Goal: Information Seeking & Learning: Learn about a topic

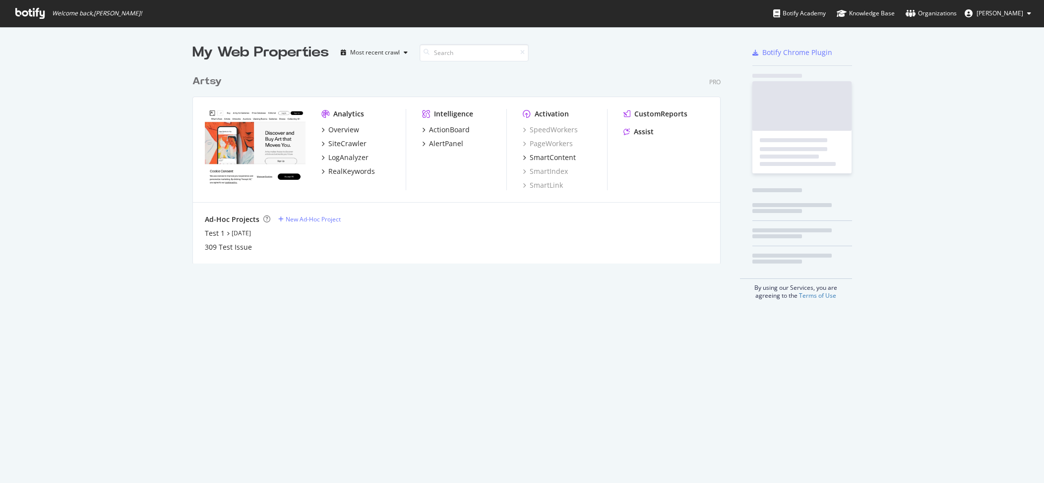
scroll to position [201, 536]
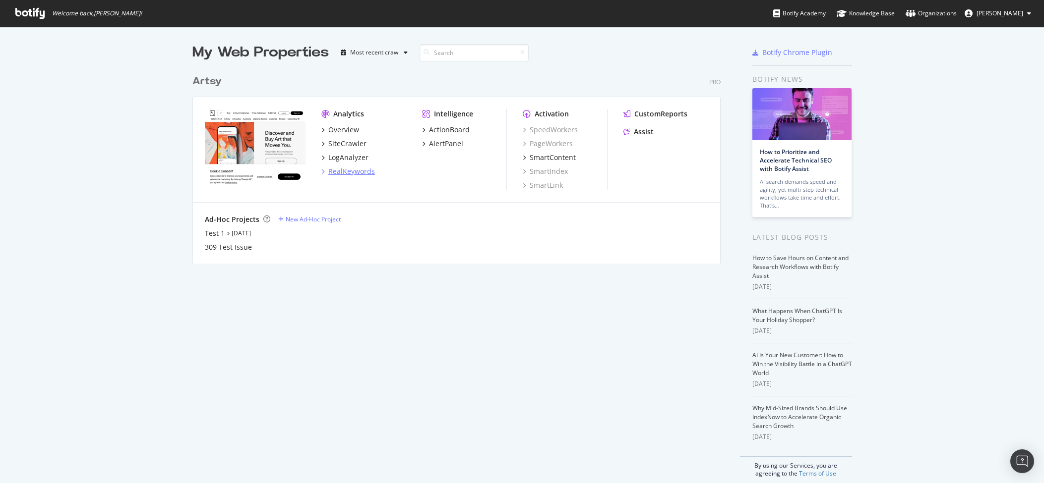
click at [348, 176] on div "RealKeywords" at bounding box center [351, 172] width 47 height 10
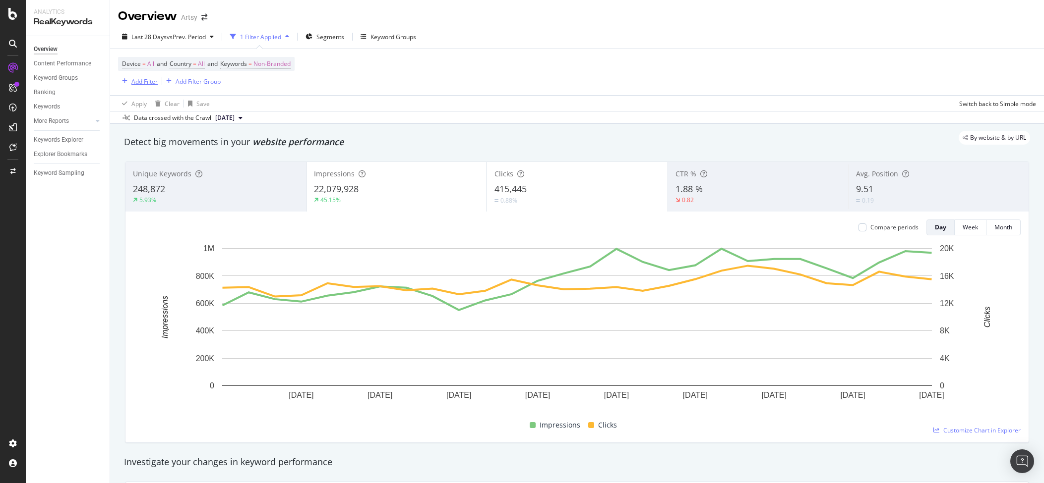
click at [131, 80] on div "Add Filter" at bounding box center [144, 81] width 26 height 8
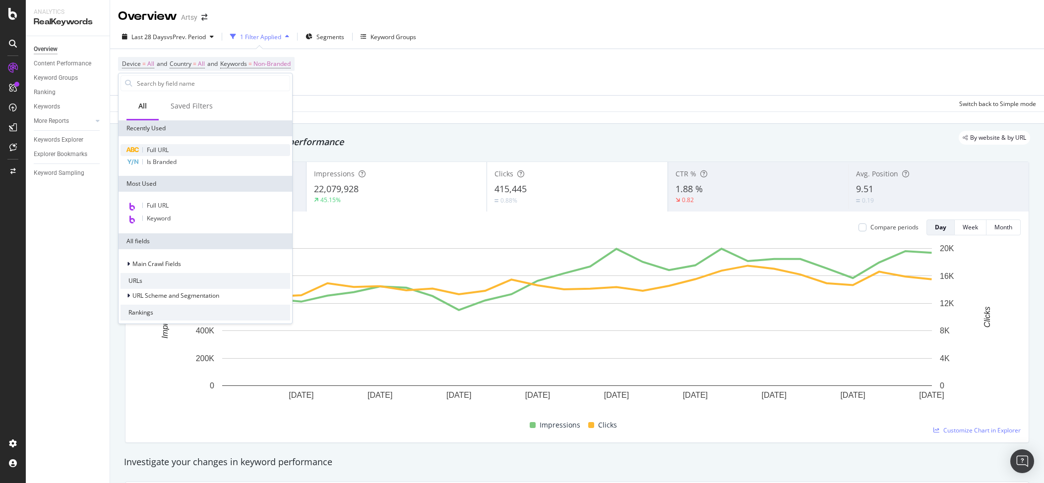
click at [188, 152] on div "Full URL" at bounding box center [205, 150] width 170 height 12
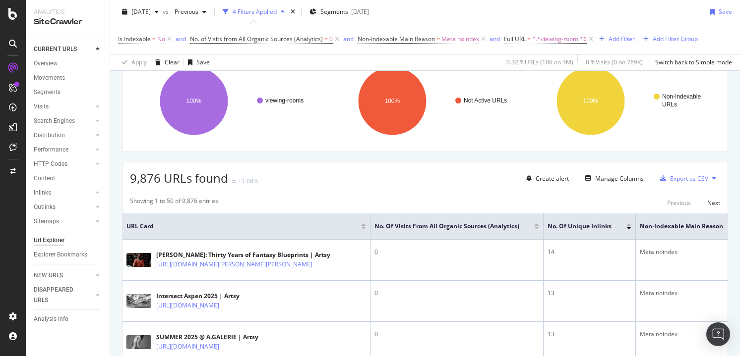
scroll to position [88, 0]
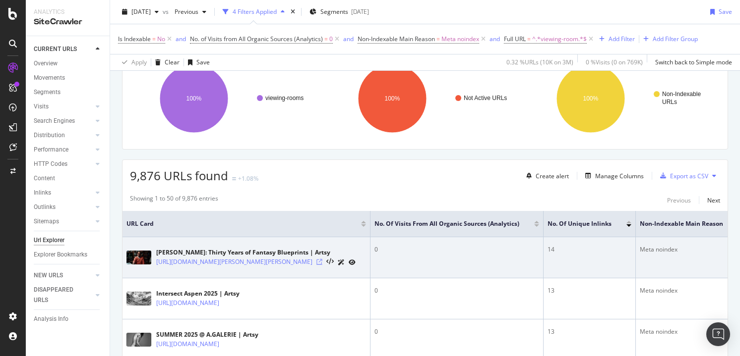
click at [322, 263] on icon at bounding box center [319, 262] width 6 height 6
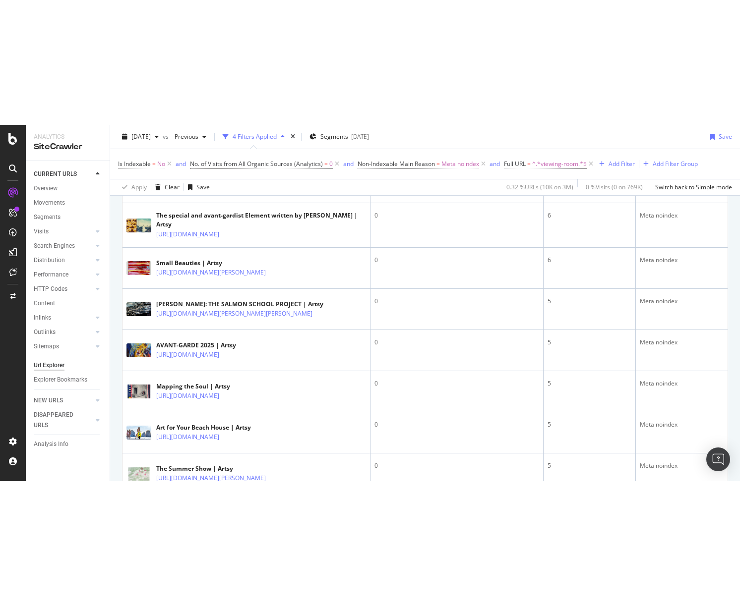
scroll to position [1827, 0]
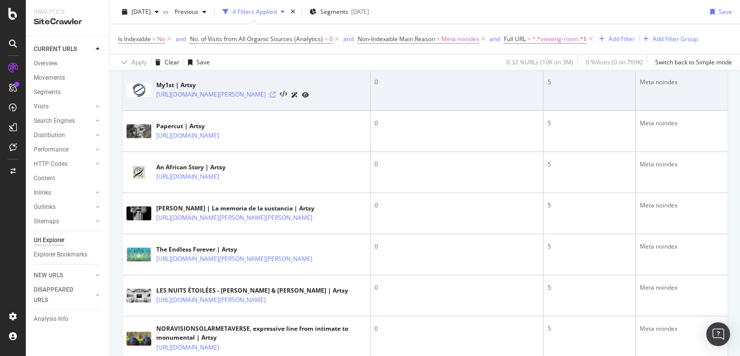
click at [276, 98] on icon at bounding box center [273, 95] width 6 height 6
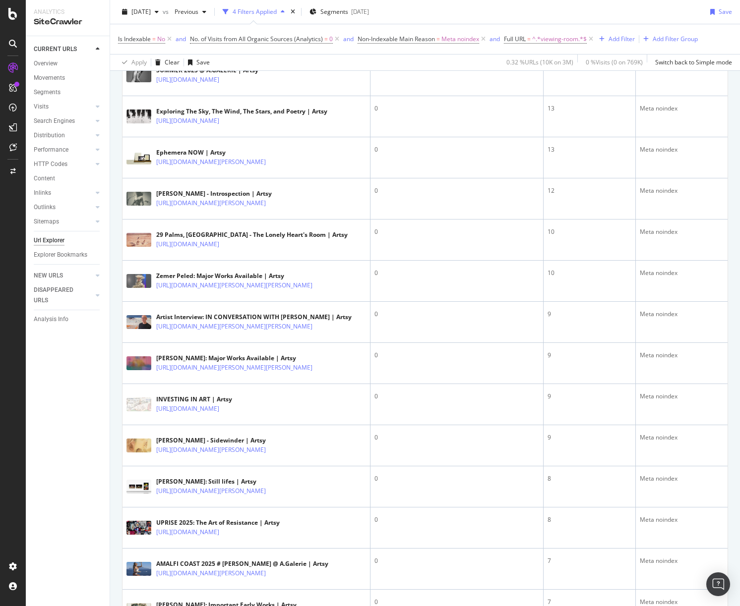
scroll to position [0, 0]
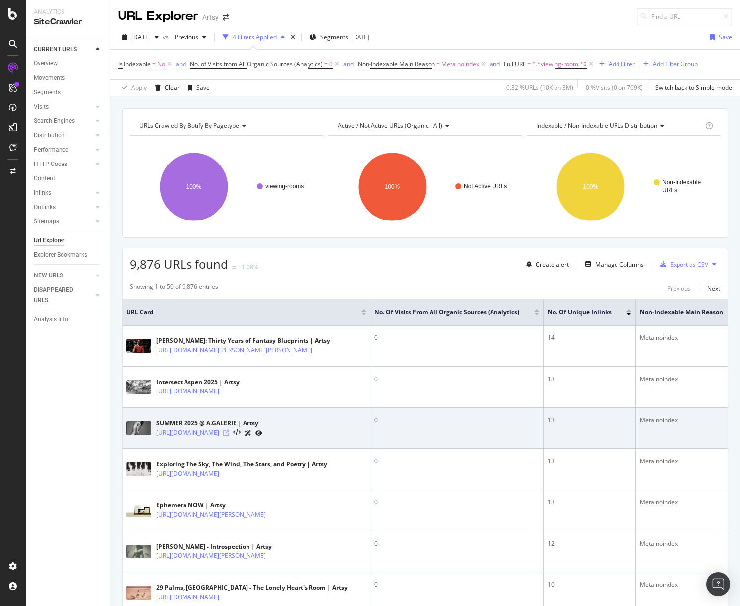
click at [229, 356] on icon at bounding box center [226, 433] width 6 height 6
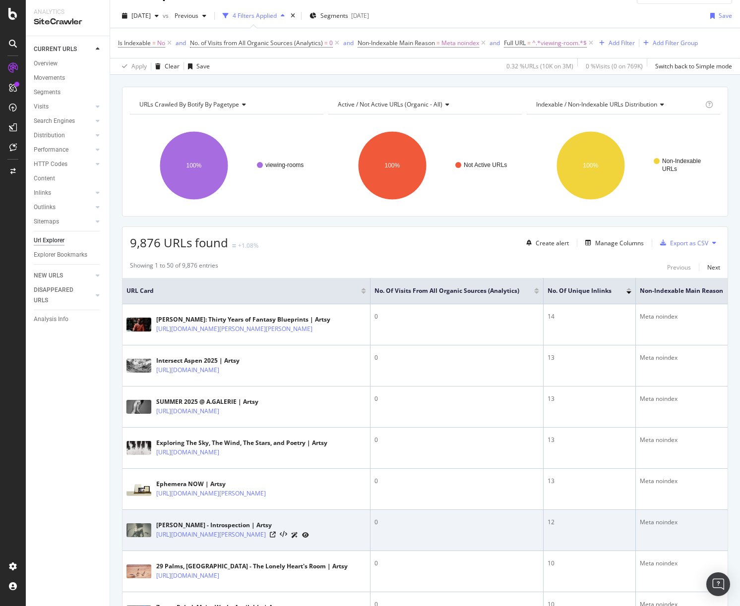
scroll to position [45, 0]
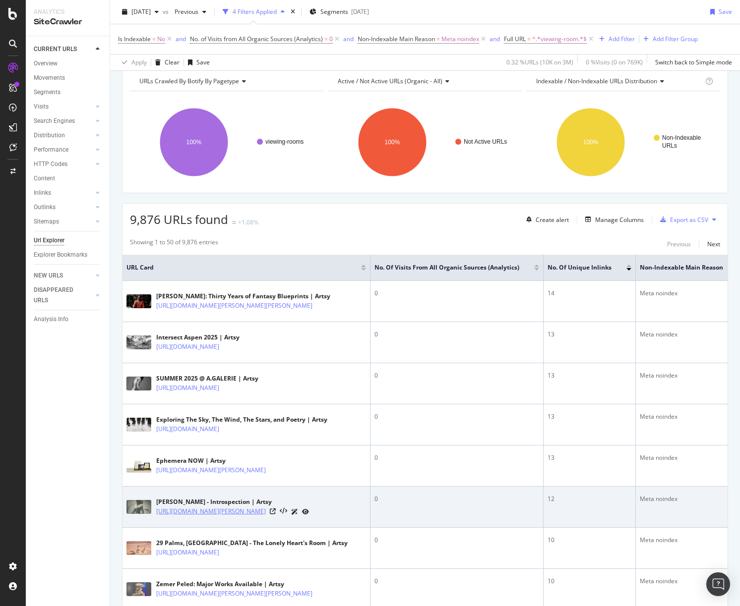
click at [215, 356] on link "https://www.artsy.net/viewing-room/instantdreams-kirsten-thys-van-den-audenaerd…" at bounding box center [211, 512] width 110 height 10
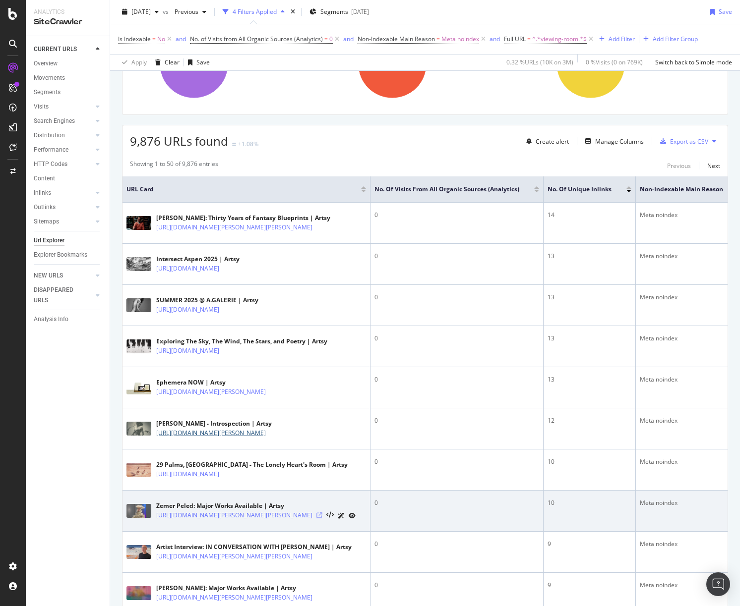
scroll to position [150, 0]
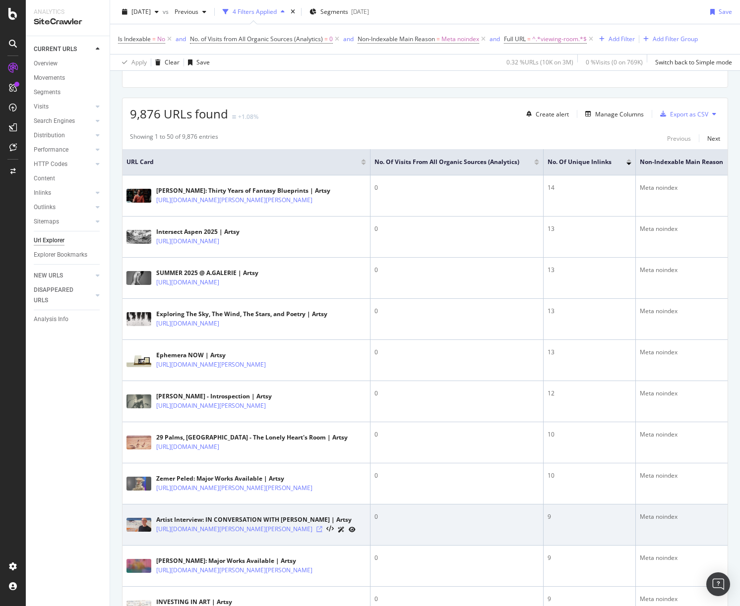
click at [322, 356] on icon at bounding box center [319, 530] width 6 height 6
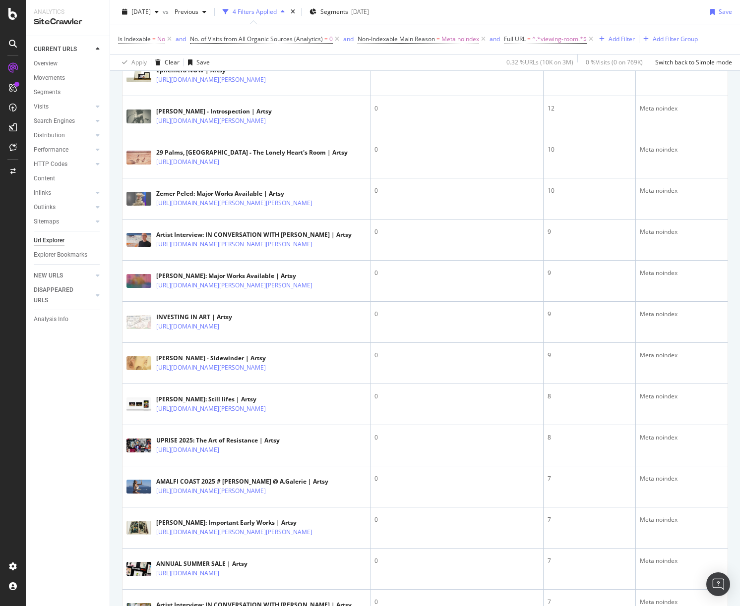
scroll to position [546, 0]
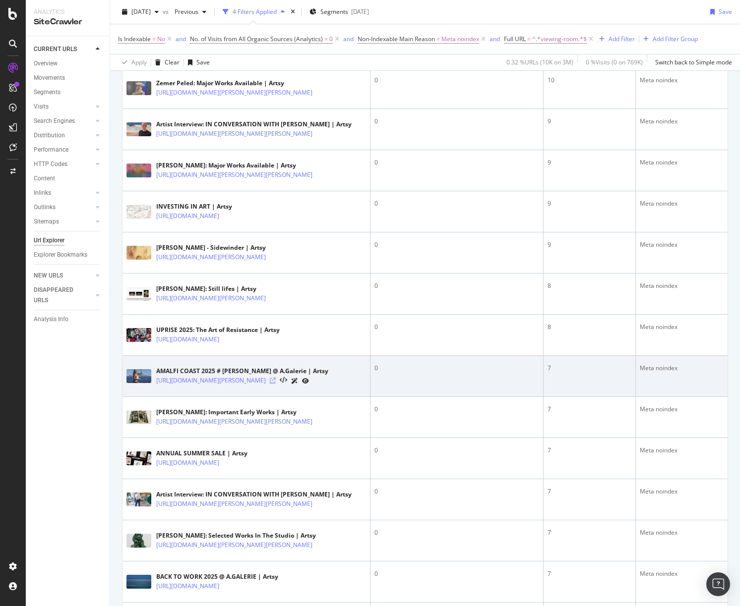
click at [276, 356] on icon at bounding box center [273, 381] width 6 height 6
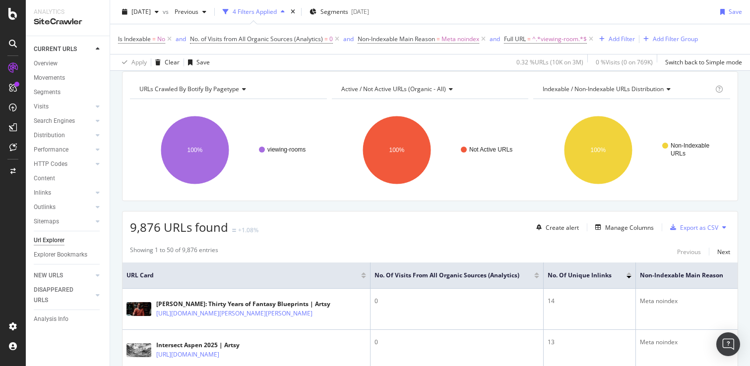
scroll to position [36, 0]
drag, startPoint x: 132, startPoint y: 232, endPoint x: 228, endPoint y: 227, distance: 95.8
click at [228, 227] on div "9,876 URLs found +1.08%" at bounding box center [194, 228] width 128 height 17
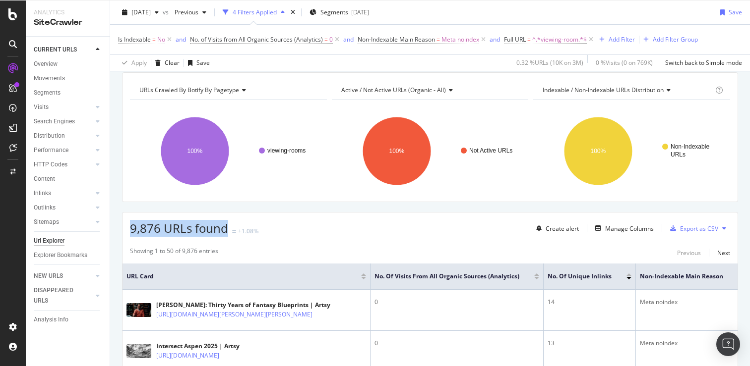
copy span "9,876 URLs found"
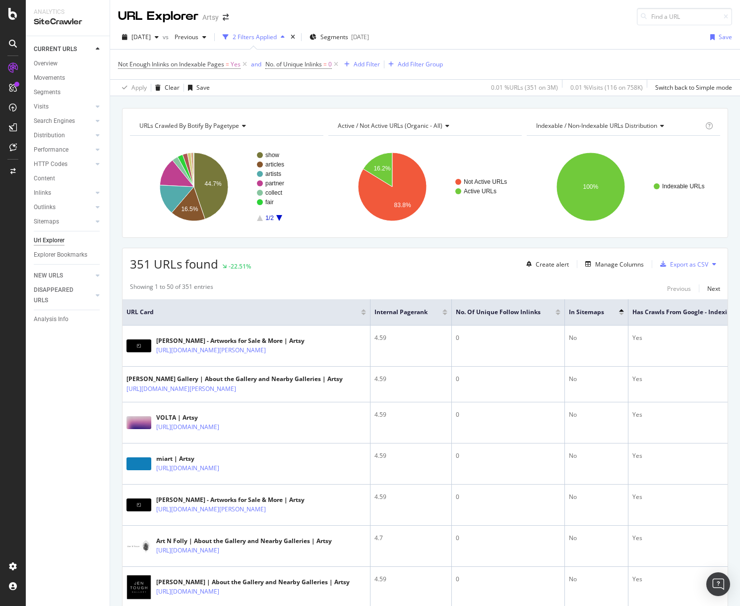
scroll to position [308, 0]
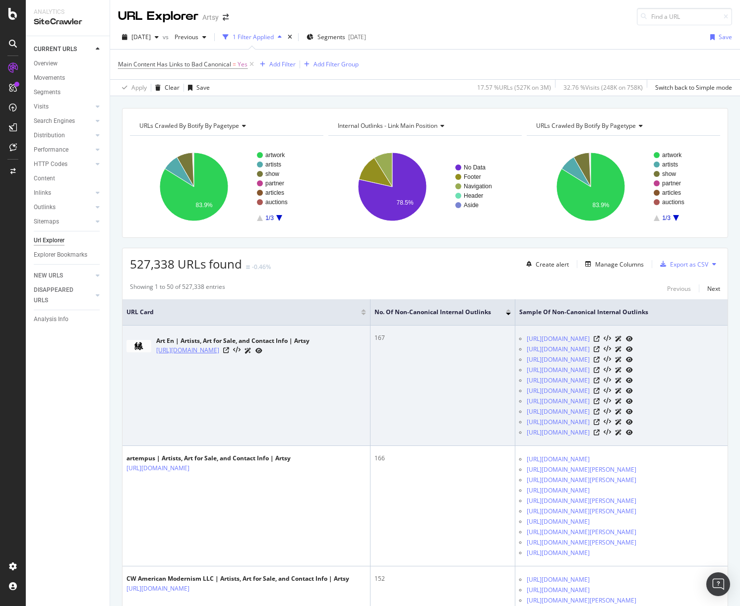
click at [219, 350] on link "https://www.artsy.net/partner/art-en" at bounding box center [187, 351] width 63 height 10
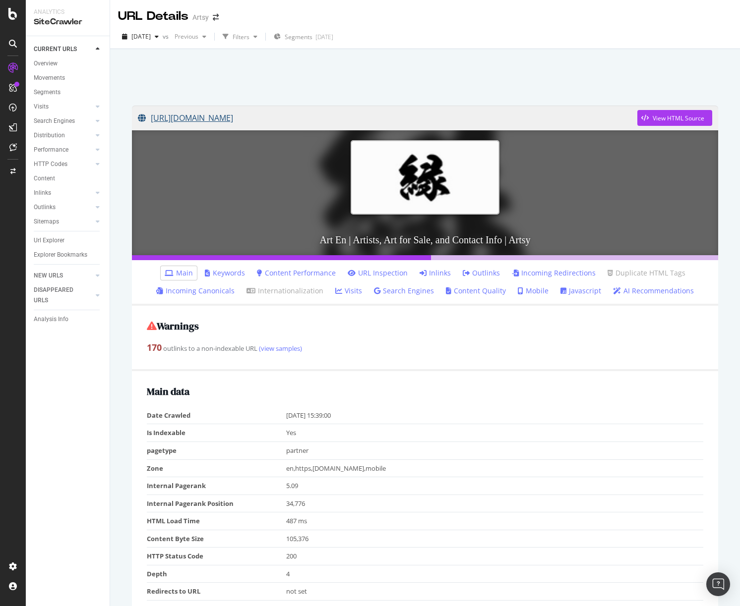
click at [283, 113] on link "[URL][DOMAIN_NAME]" at bounding box center [387, 118] width 499 height 25
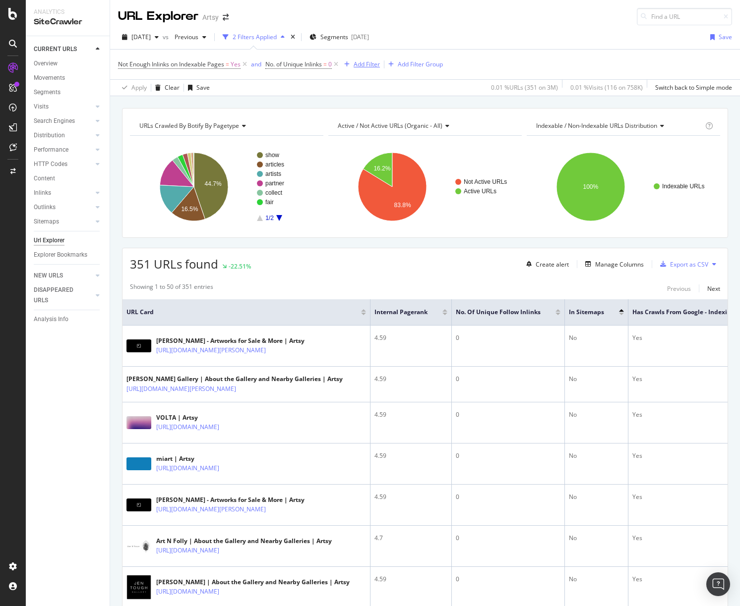
click at [368, 64] on div "Add Filter" at bounding box center [367, 64] width 26 height 8
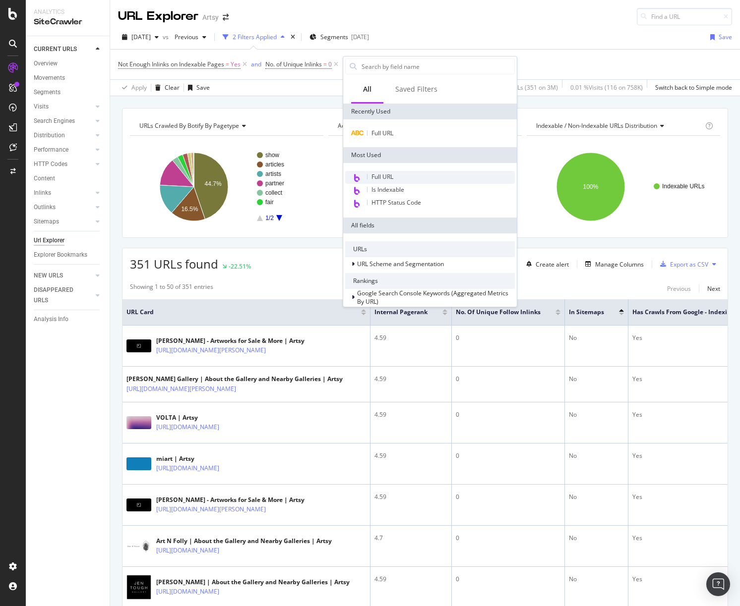
click at [393, 171] on div "Full URL" at bounding box center [430, 177] width 170 height 13
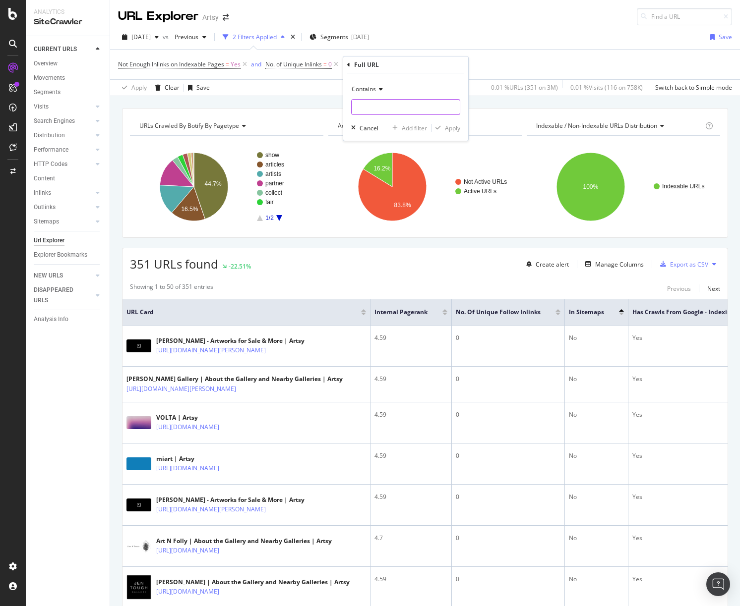
click at [383, 108] on input "text" at bounding box center [406, 107] width 108 height 16
type input "/artist/"
click at [454, 125] on div "Apply" at bounding box center [452, 128] width 15 height 8
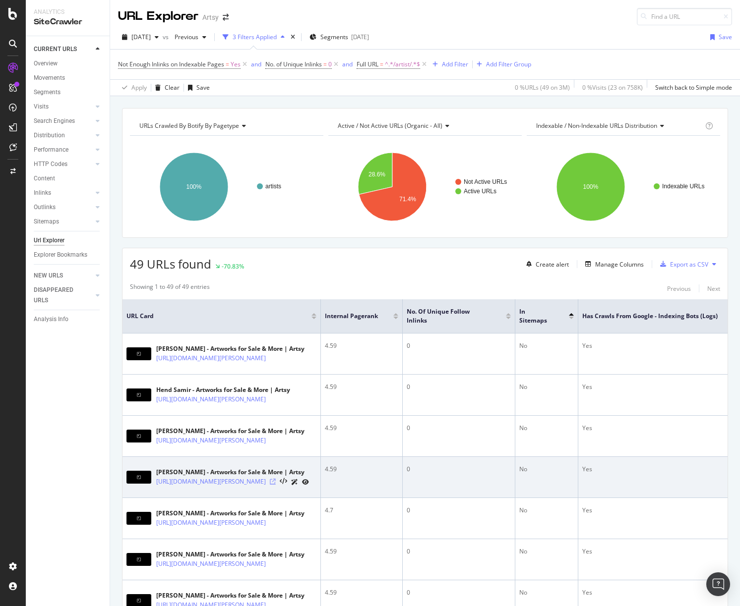
click at [276, 482] on icon at bounding box center [273, 482] width 6 height 6
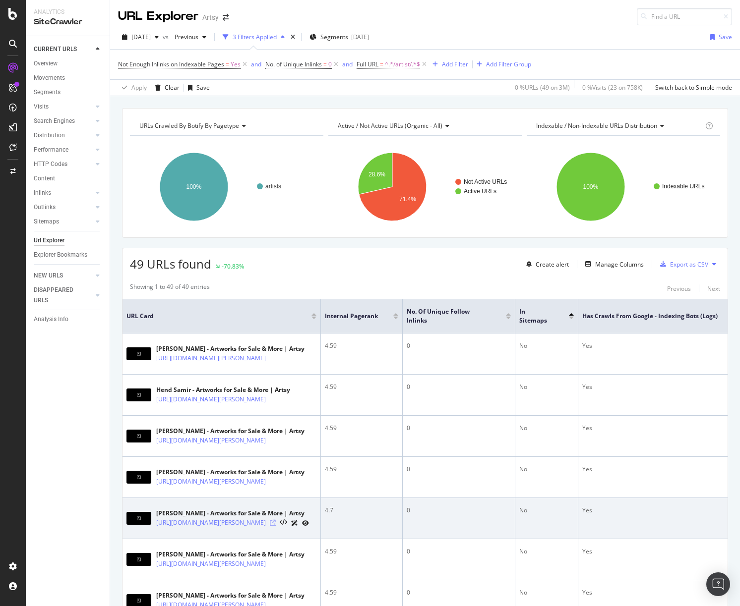
click at [276, 526] on icon at bounding box center [273, 523] width 6 height 6
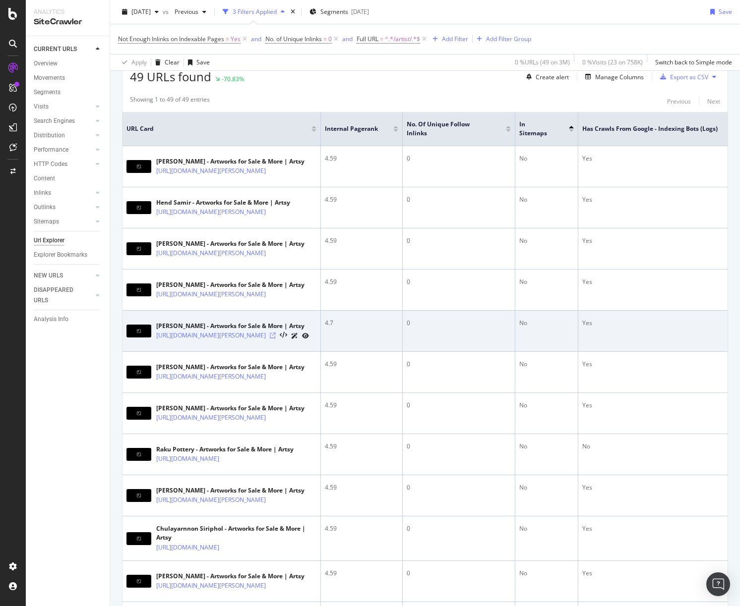
scroll to position [228, 0]
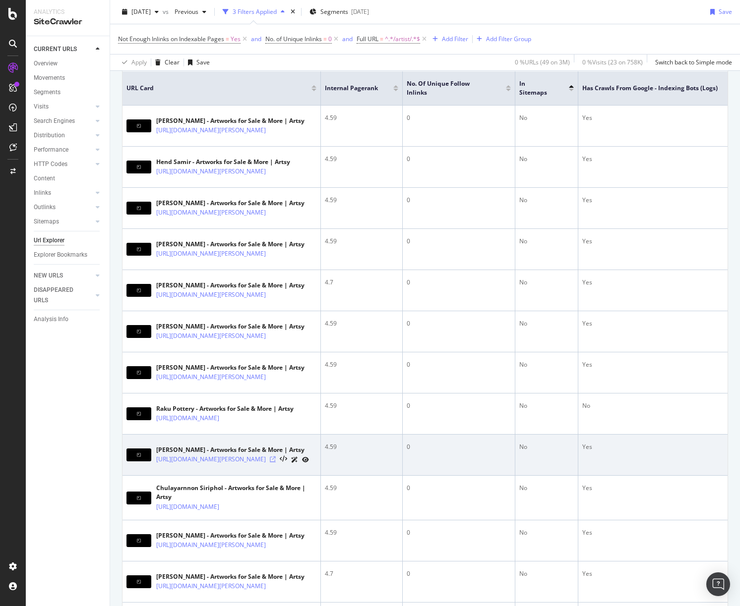
click at [276, 463] on icon at bounding box center [273, 460] width 6 height 6
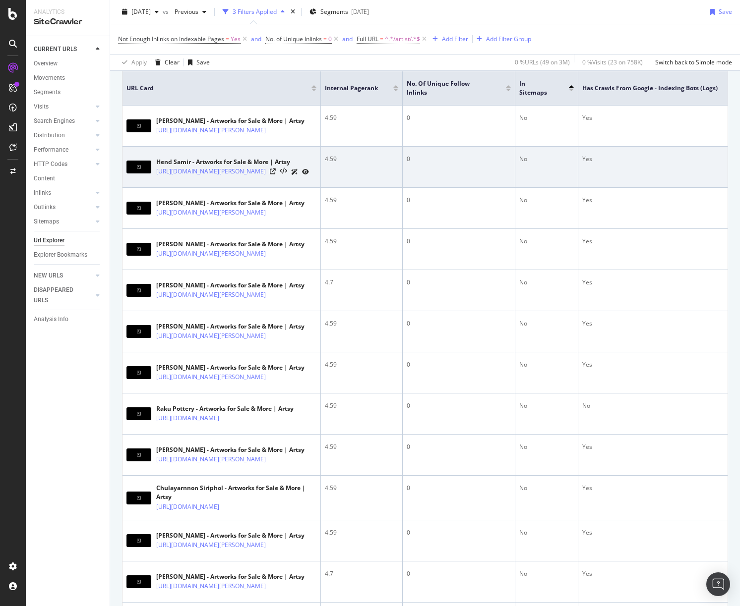
scroll to position [0, 0]
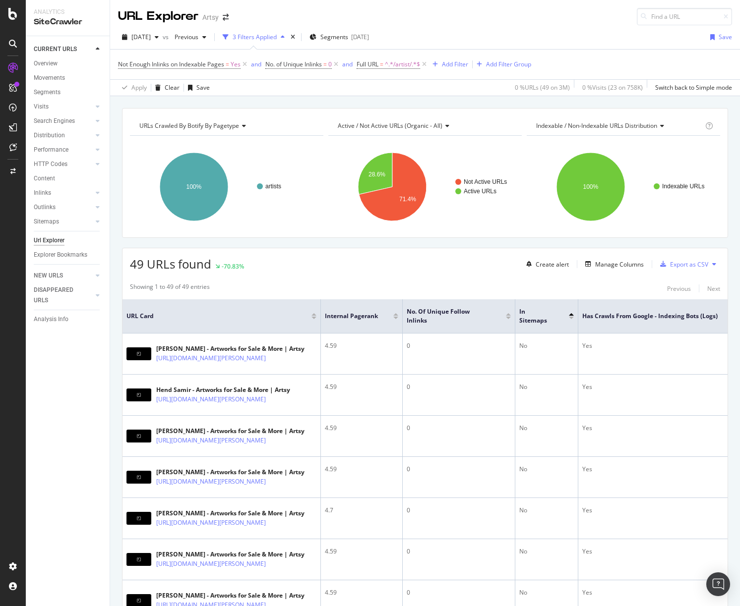
click at [277, 40] on div "3 Filters Applied" at bounding box center [255, 37] width 44 height 8
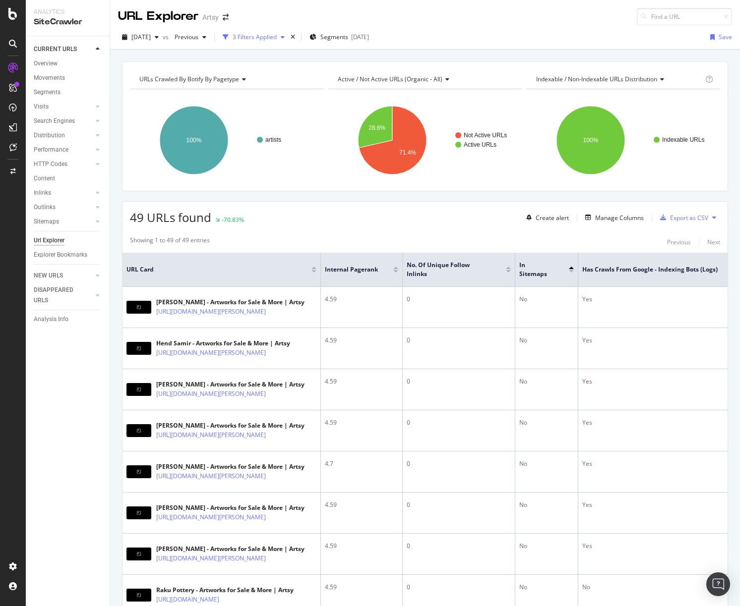
click at [277, 40] on div "3 Filters Applied" at bounding box center [255, 37] width 44 height 8
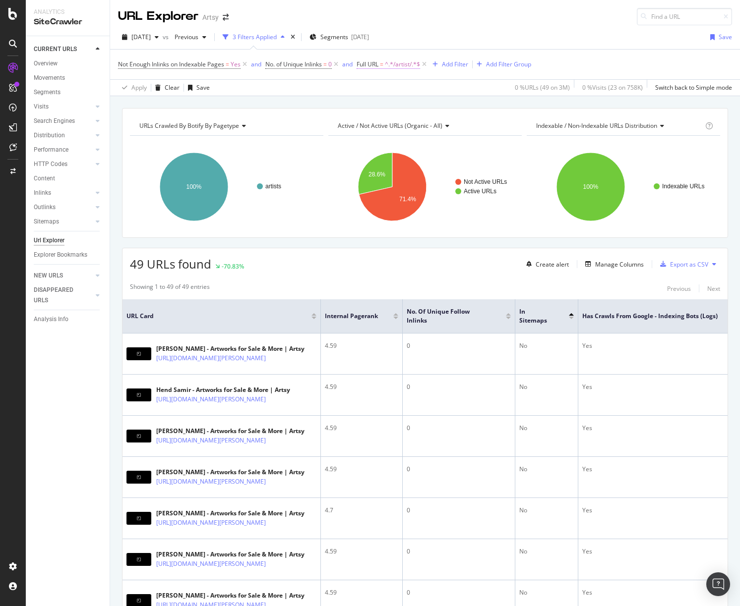
click at [408, 60] on span "^.*/artist/.*$" at bounding box center [402, 65] width 35 height 14
click at [397, 100] on input "/artist/" at bounding box center [415, 106] width 94 height 16
drag, startPoint x: 397, startPoint y: 105, endPoint x: 372, endPoint y: 105, distance: 25.3
click at [372, 105] on input "/artist/" at bounding box center [415, 106] width 94 height 16
type input "/fair-organizer/"
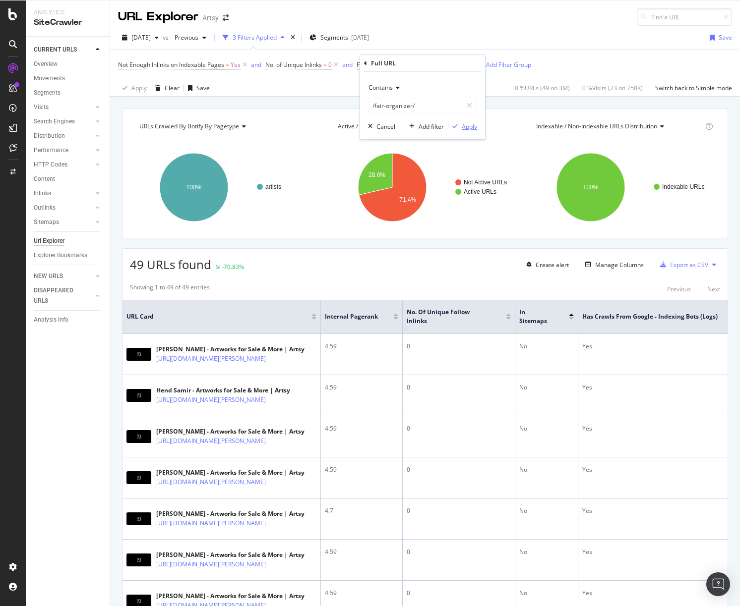
click at [458, 126] on div "button" at bounding box center [454, 126] width 13 height 6
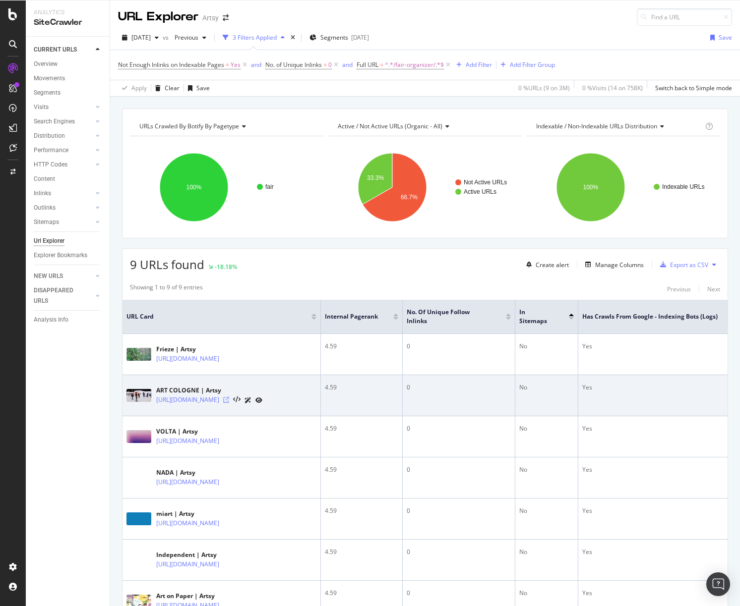
click at [229, 403] on icon at bounding box center [226, 400] width 6 height 6
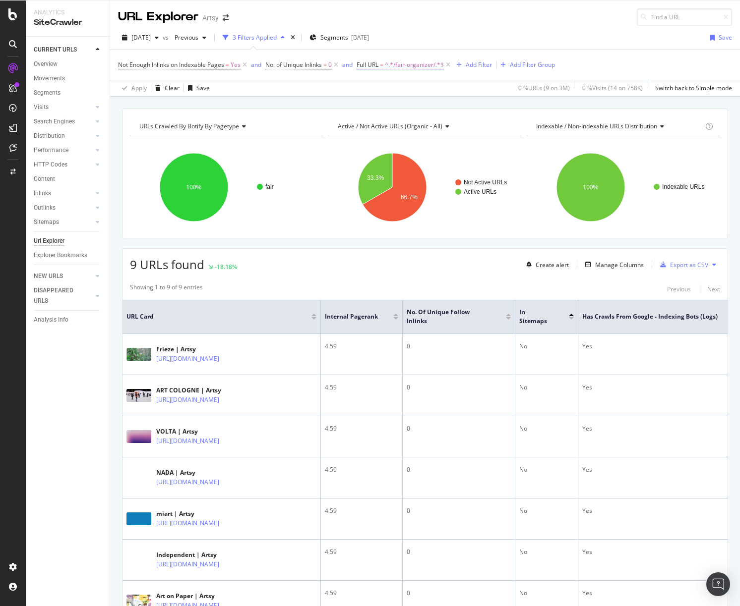
click at [417, 66] on span "^.*/fair-organizer/.*$" at bounding box center [414, 65] width 59 height 14
drag, startPoint x: 421, startPoint y: 106, endPoint x: 320, endPoint y: 104, distance: 101.2
click at [320, 104] on body "Analytics SiteCrawler CURRENT URLS Overview Movements Segments Visits Analysis …" at bounding box center [370, 303] width 740 height 606
type input "/partner/"
click at [467, 126] on div "Apply" at bounding box center [469, 126] width 15 height 8
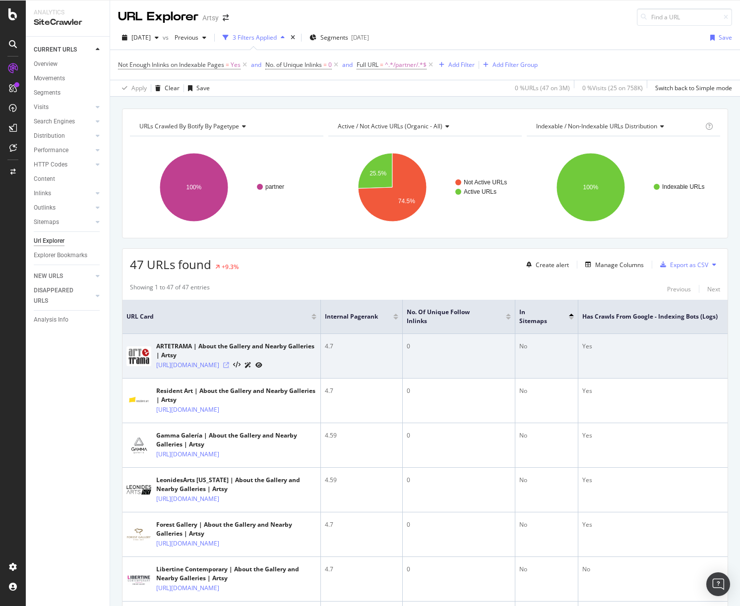
click at [229, 363] on icon at bounding box center [226, 365] width 6 height 6
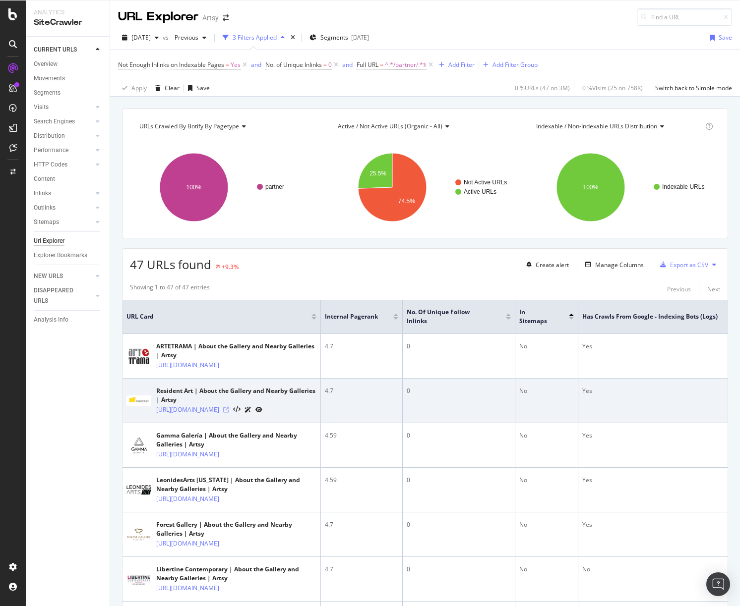
click at [229, 413] on icon at bounding box center [226, 410] width 6 height 6
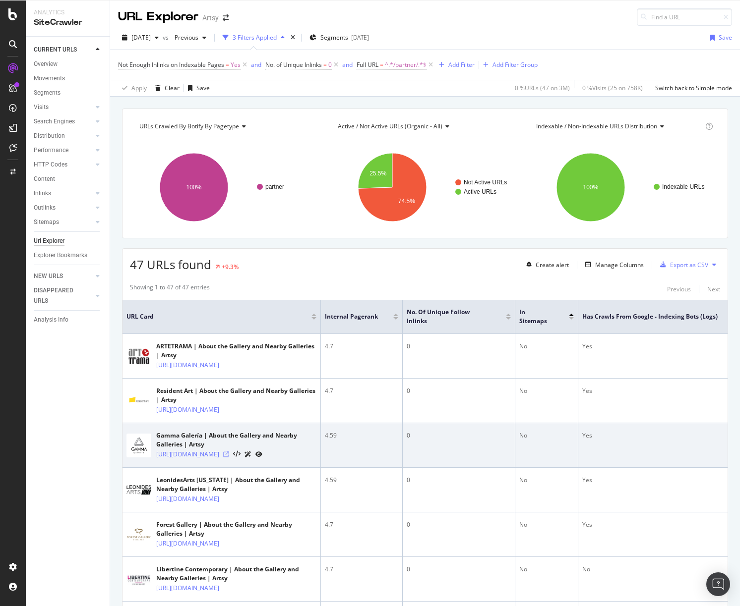
click at [229, 458] on icon at bounding box center [226, 455] width 6 height 6
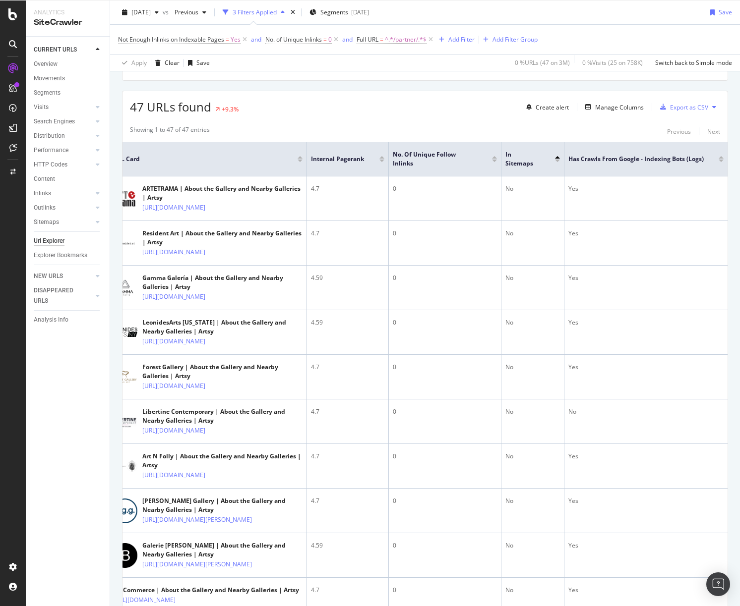
scroll to position [188, 0]
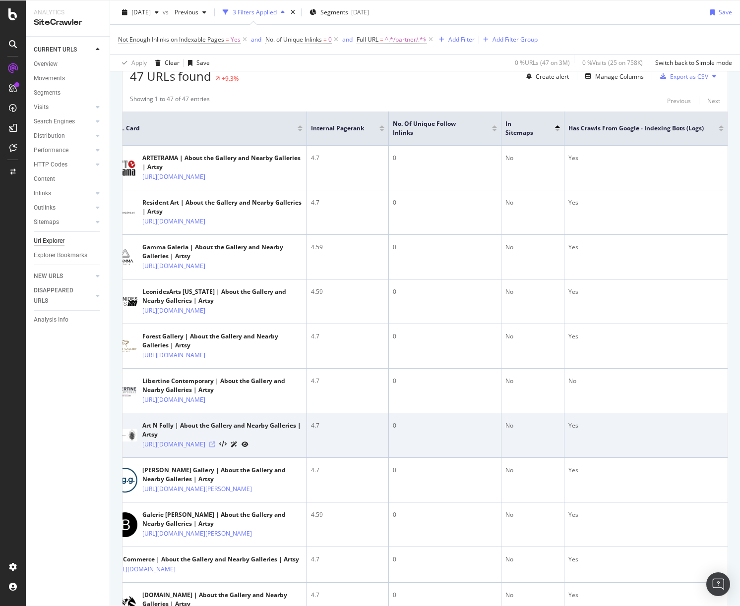
click at [215, 448] on icon at bounding box center [212, 445] width 6 height 6
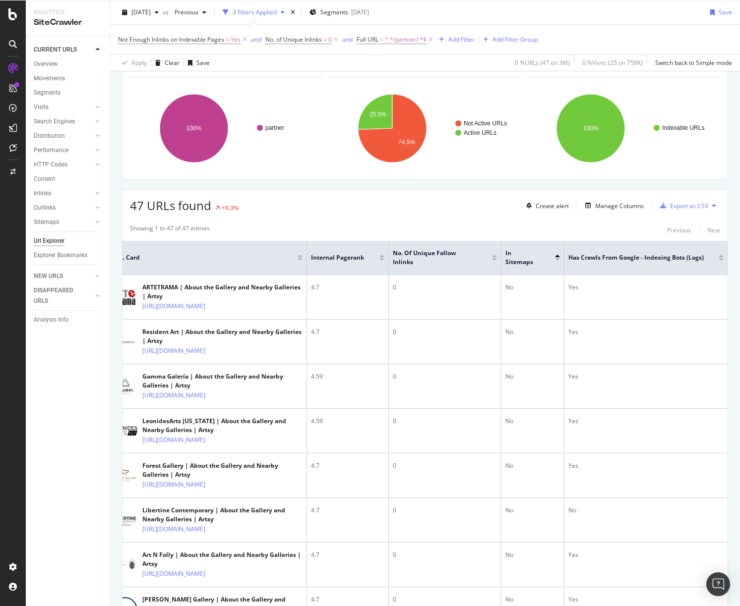
scroll to position [0, 0]
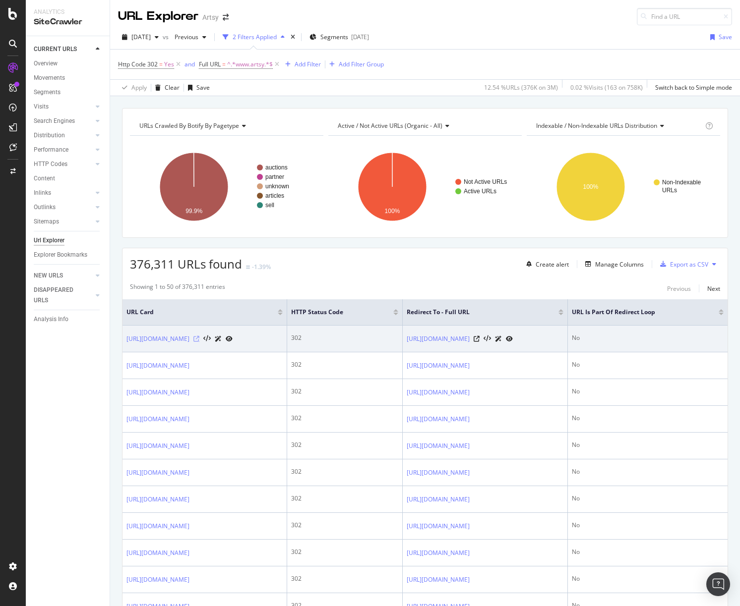
click at [199, 340] on icon at bounding box center [196, 339] width 6 height 6
click at [479, 341] on icon at bounding box center [477, 339] width 6 height 6
click at [491, 338] on icon at bounding box center [486, 339] width 7 height 7
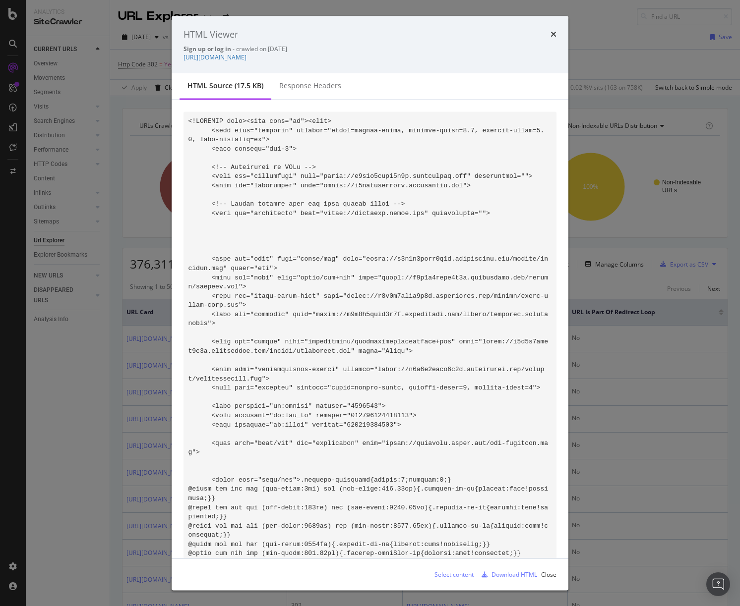
drag, startPoint x: 406, startPoint y: 57, endPoint x: 180, endPoint y: 56, distance: 225.1
click at [180, 56] on div "HTML Viewer Sign up or log in - crawled on [DATE] [URL][DOMAIN_NAME]" at bounding box center [370, 45] width 397 height 58
copy link "[URL][DOMAIN_NAME]"
click at [631, 287] on div "HTML Viewer Sign up or log in - crawled on [DATE] [URL][DOMAIN_NAME] HTML sourc…" at bounding box center [370, 303] width 740 height 606
click at [631, 287] on div "Showing 1 to 50 of 376,311 entries Previous Next" at bounding box center [424, 289] width 605 height 12
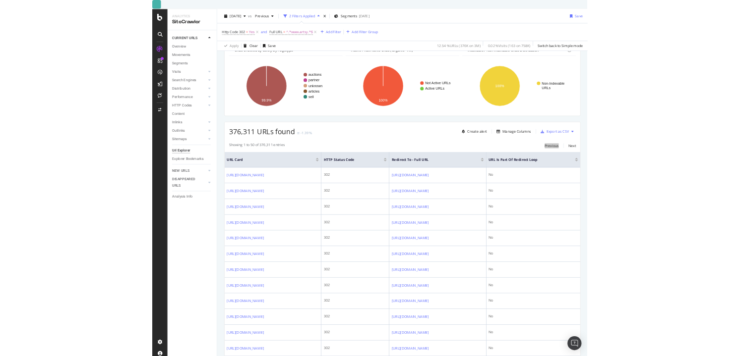
scroll to position [57, 0]
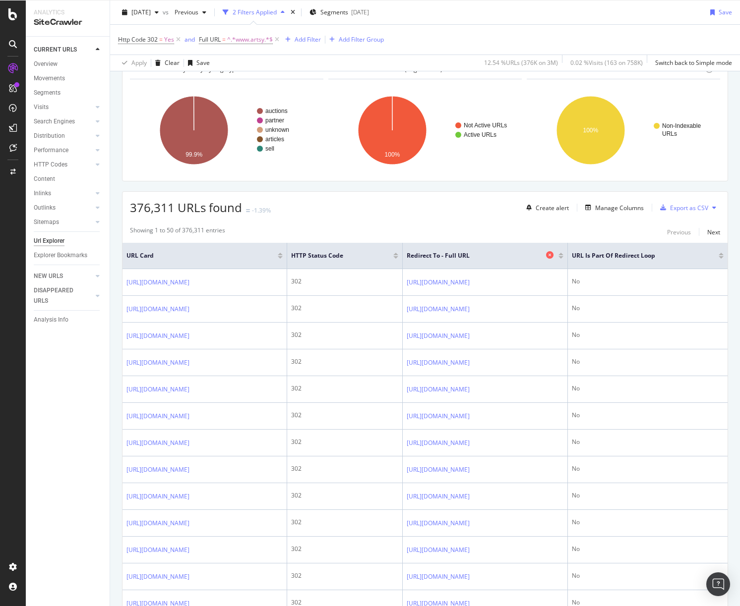
click at [436, 251] on div "Redirect To - Full URL" at bounding box center [482, 256] width 151 height 10
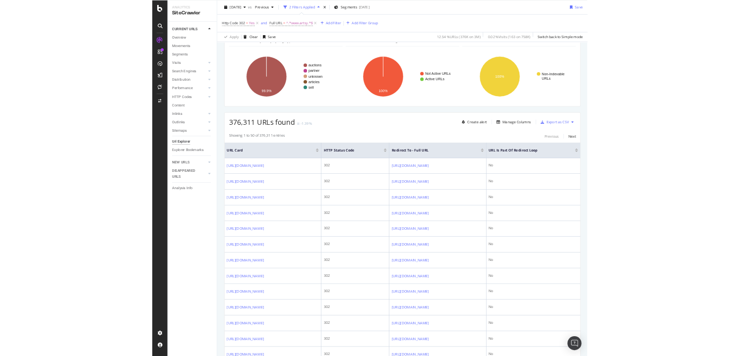
scroll to position [0, 10]
